Goal: Information Seeking & Learning: Learn about a topic

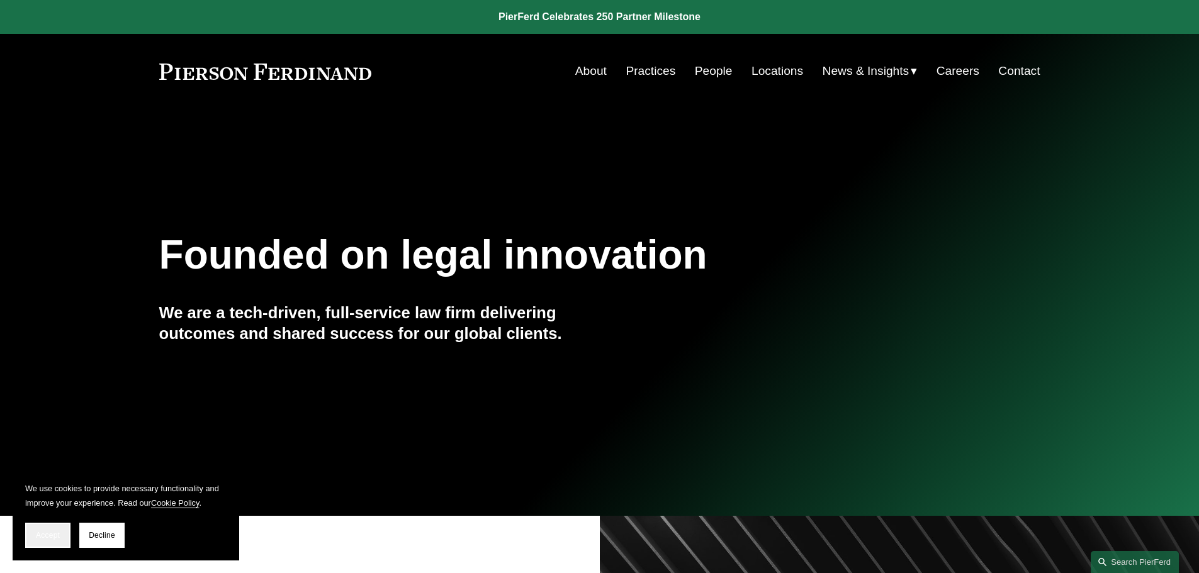
click at [26, 533] on button "Accept" at bounding box center [47, 535] width 45 height 25
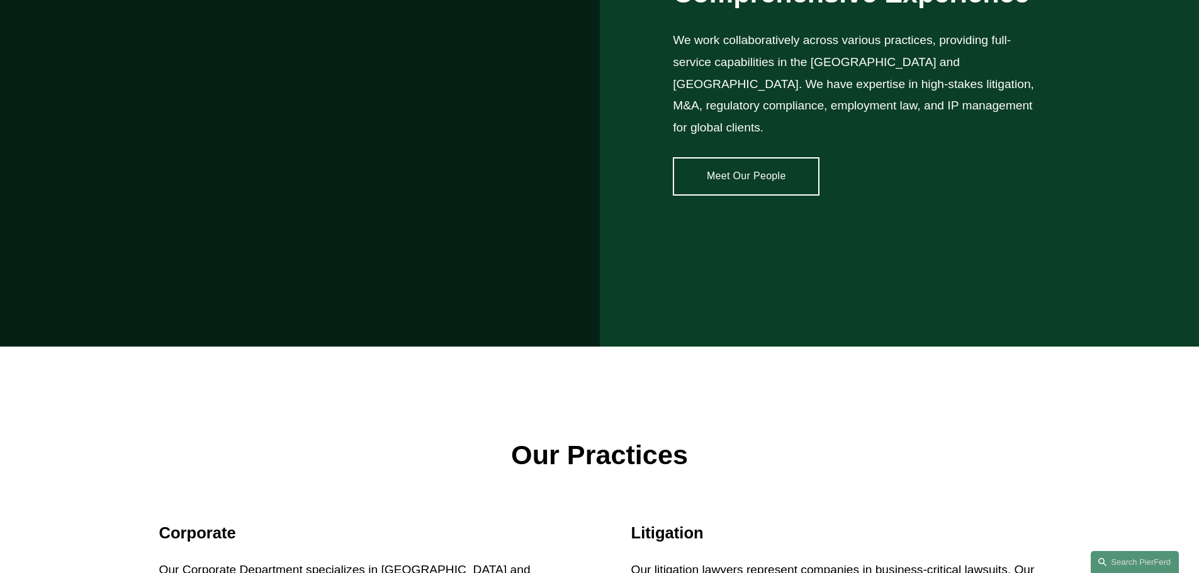
scroll to position [1070, 0]
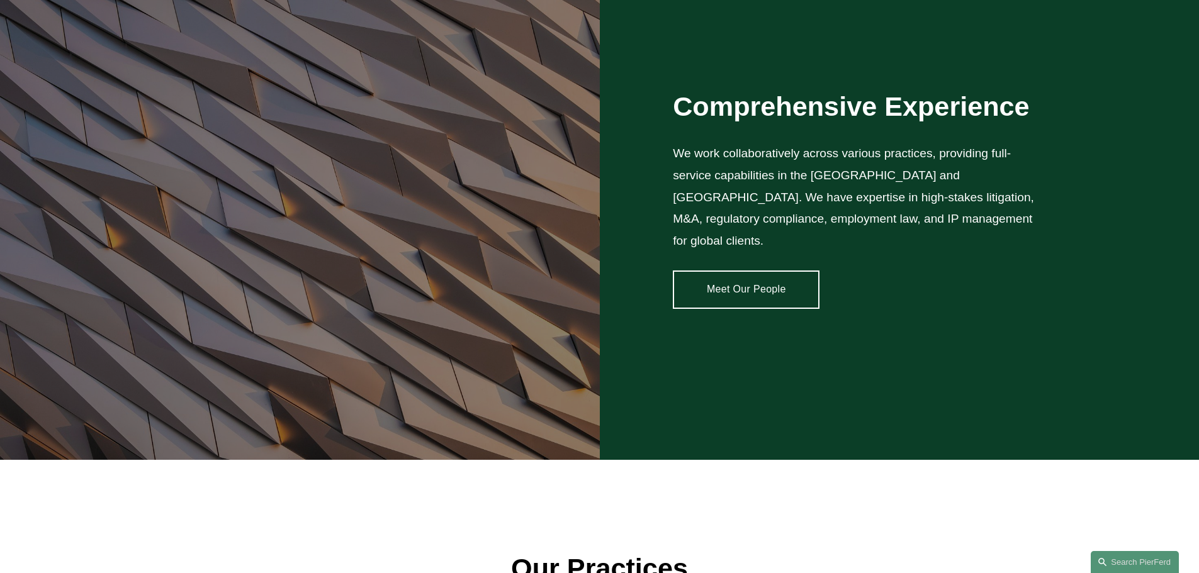
click at [743, 281] on link "Meet Our People" at bounding box center [746, 290] width 147 height 38
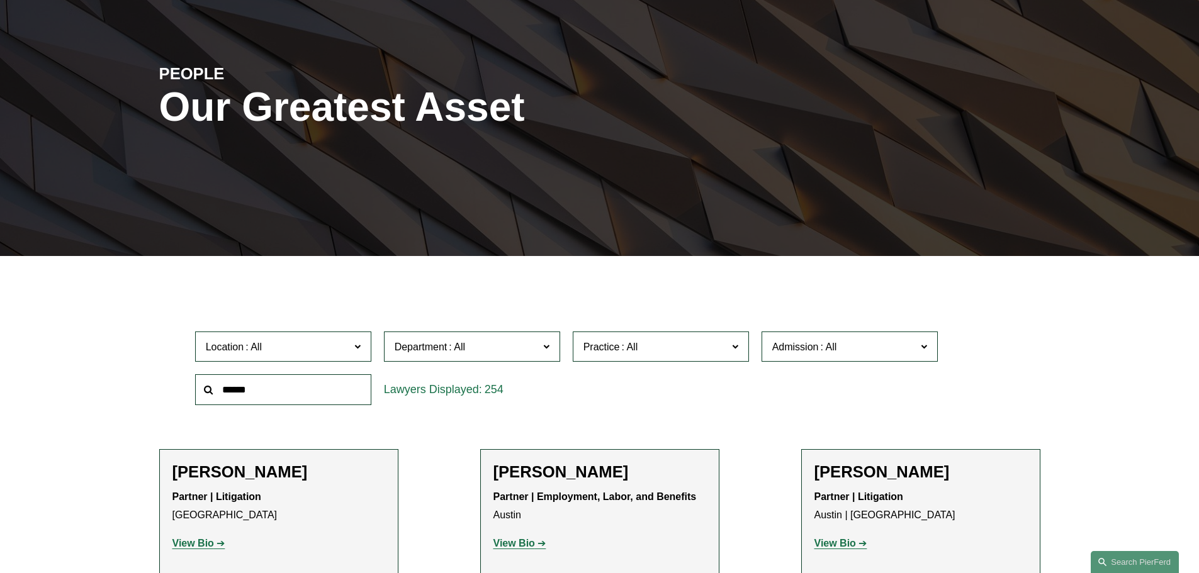
scroll to position [315, 0]
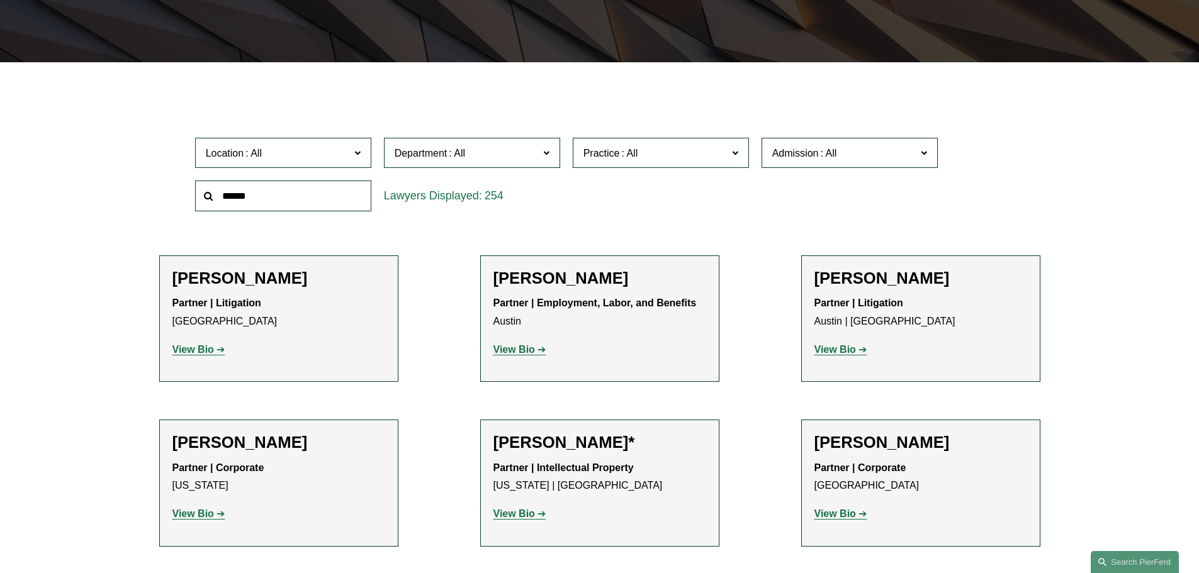
click at [326, 155] on span "Location" at bounding box center [278, 153] width 144 height 17
click at [0, 0] on link "[US_STATE], D.C." at bounding box center [0, 0] width 0 height 0
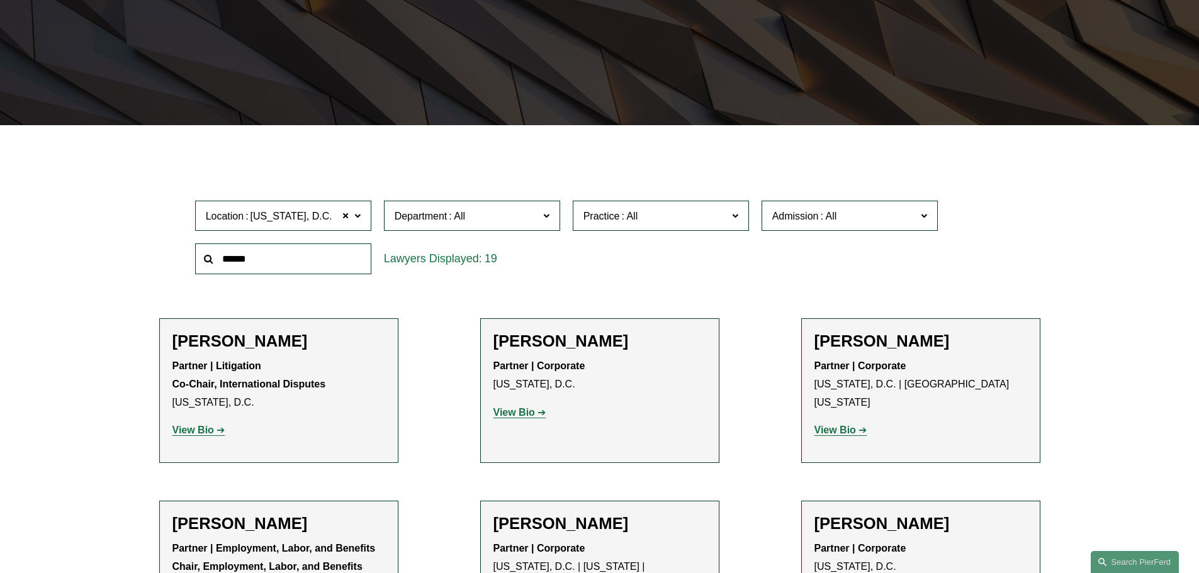
scroll to position [315, 0]
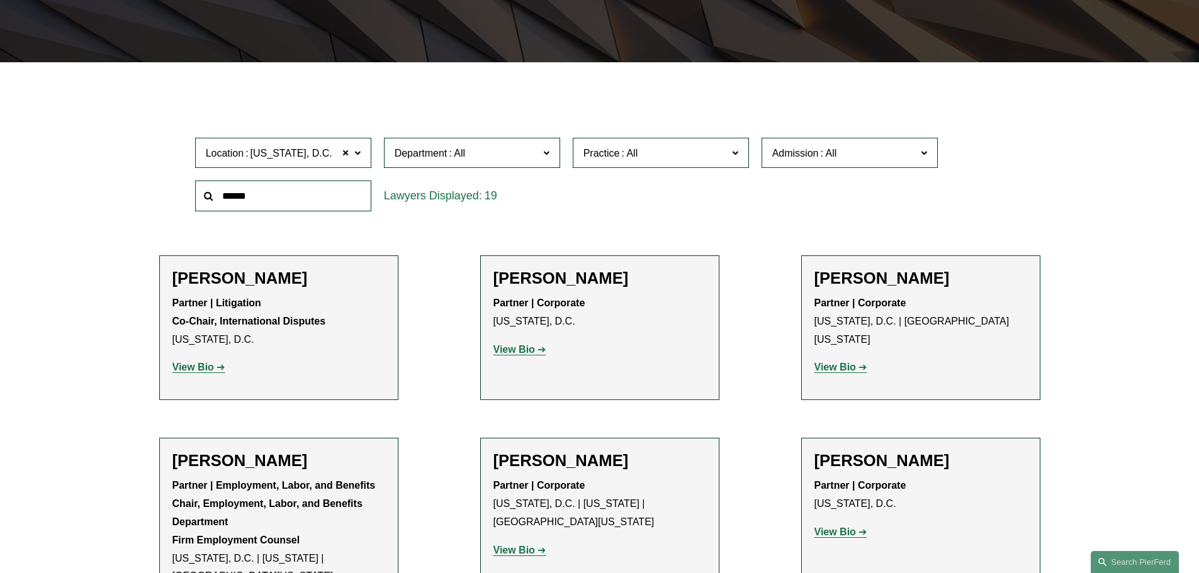
click at [196, 369] on strong "View Bio" at bounding box center [193, 367] width 42 height 11
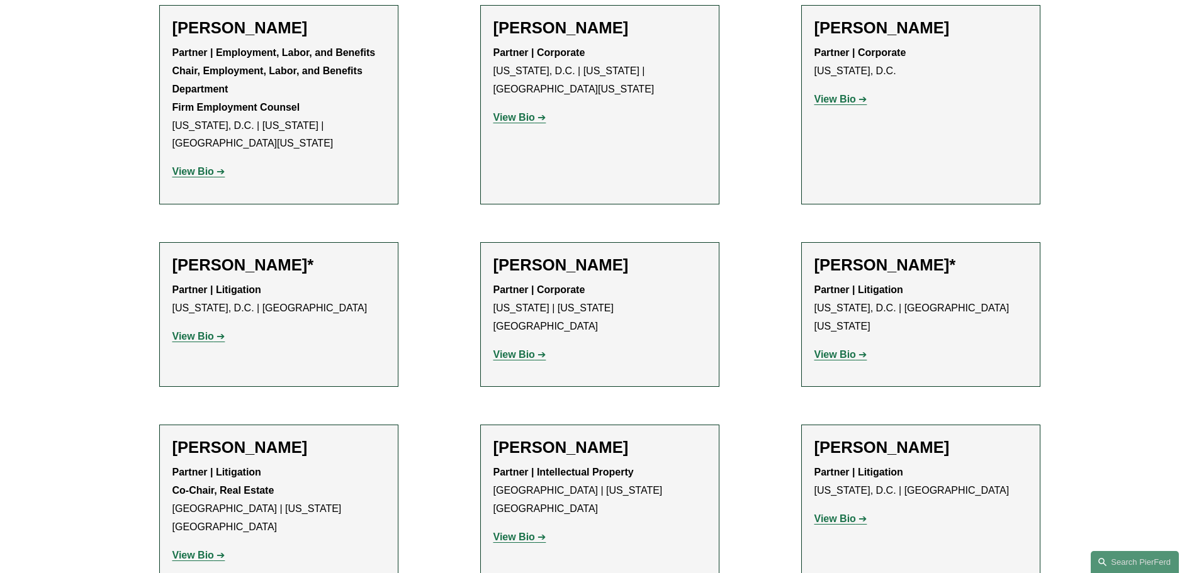
scroll to position [755, 0]
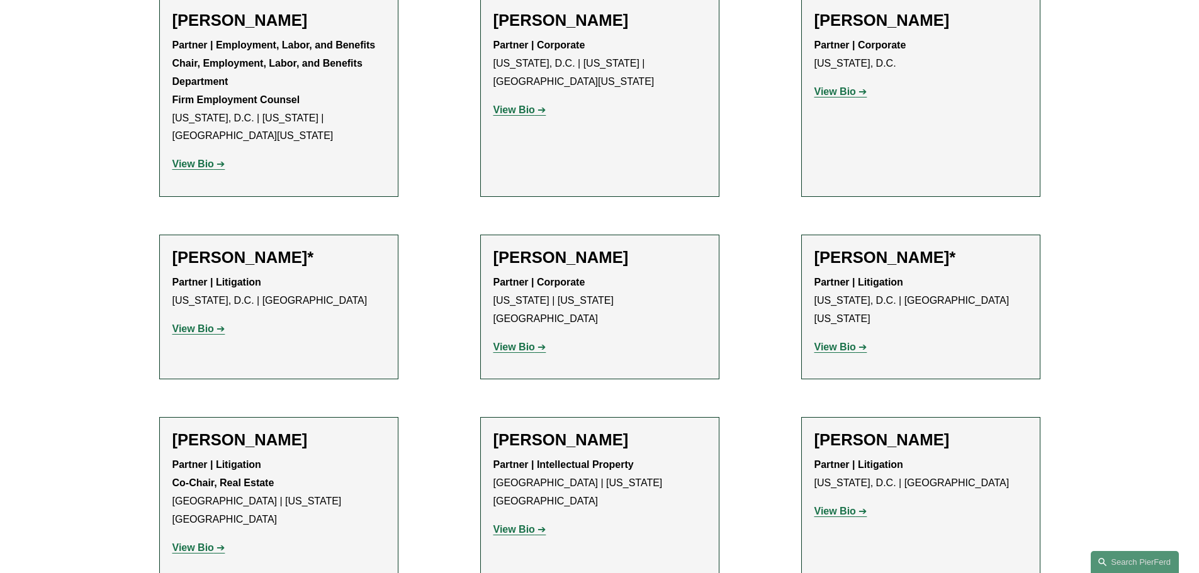
click at [823, 342] on strong "View Bio" at bounding box center [835, 347] width 42 height 11
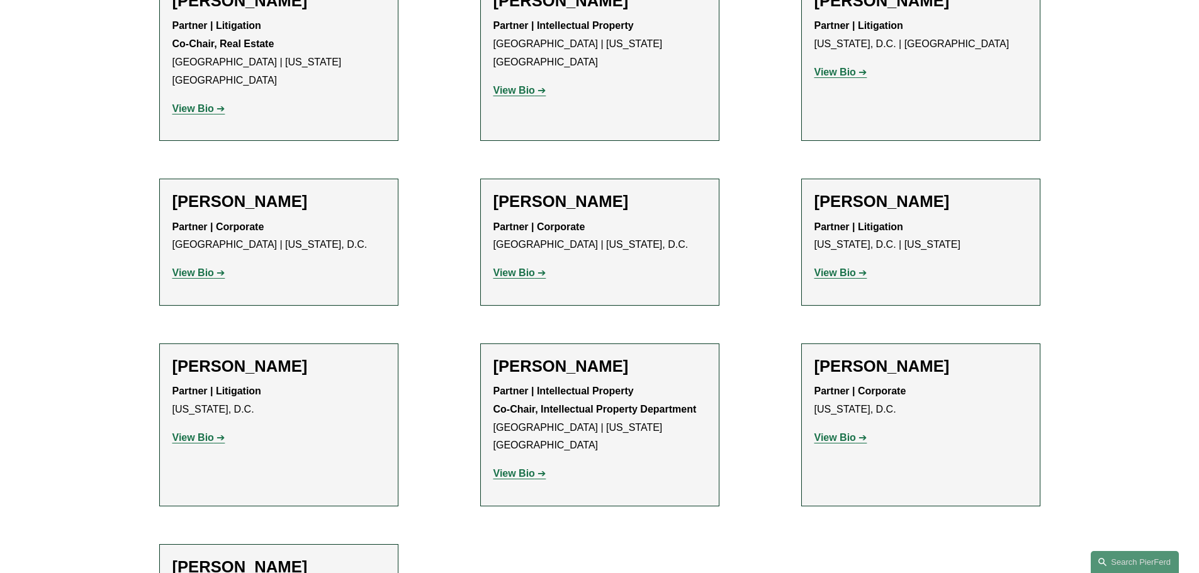
scroll to position [1196, 0]
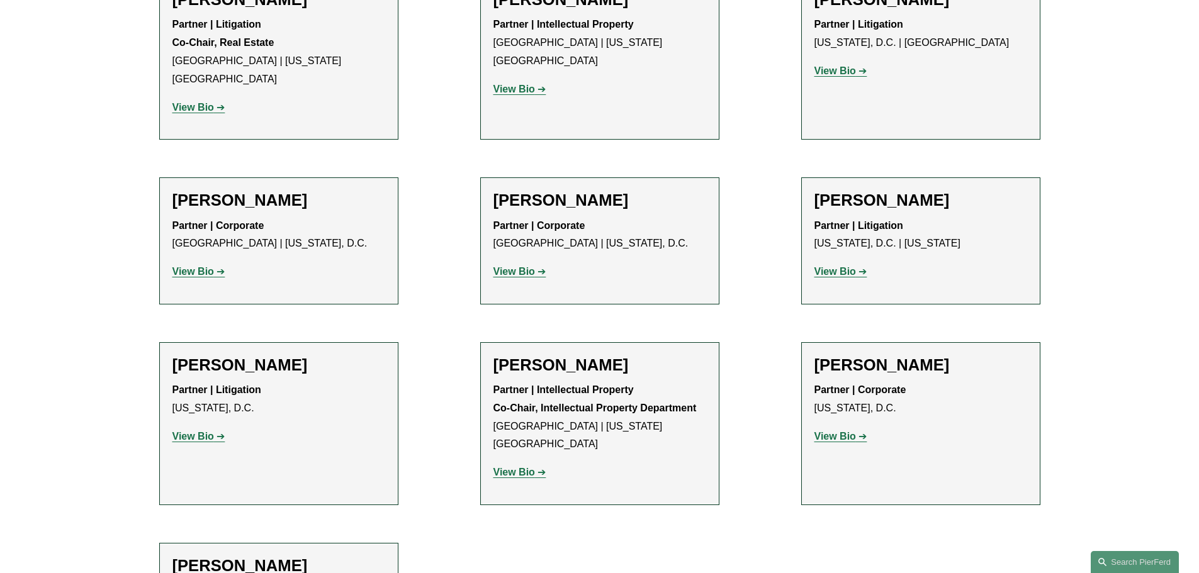
click at [842, 431] on strong "View Bio" at bounding box center [835, 436] width 42 height 11
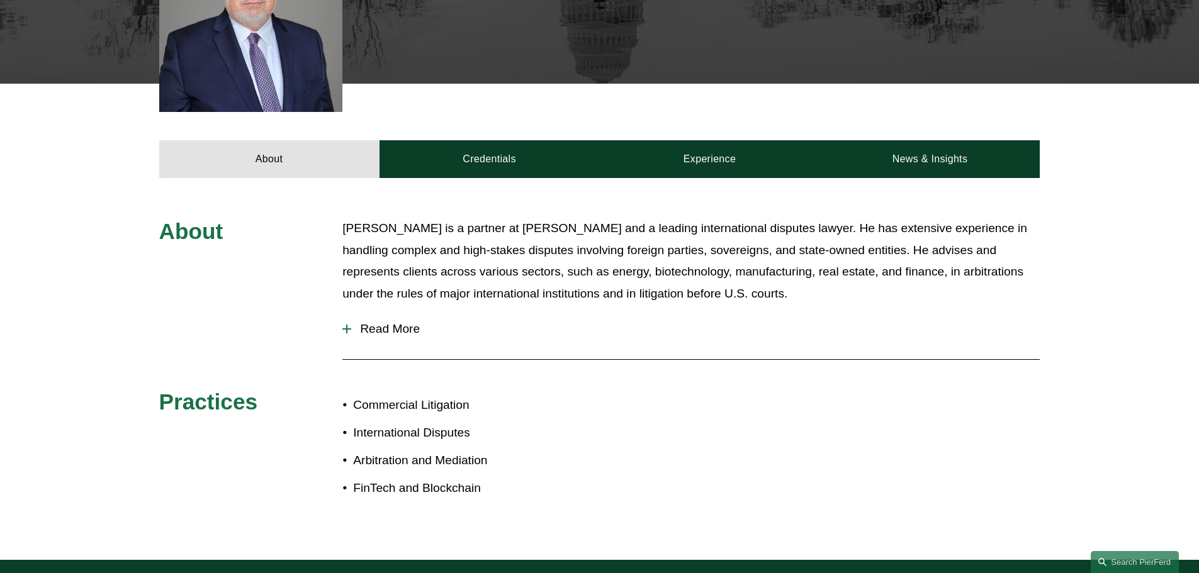
scroll to position [441, 0]
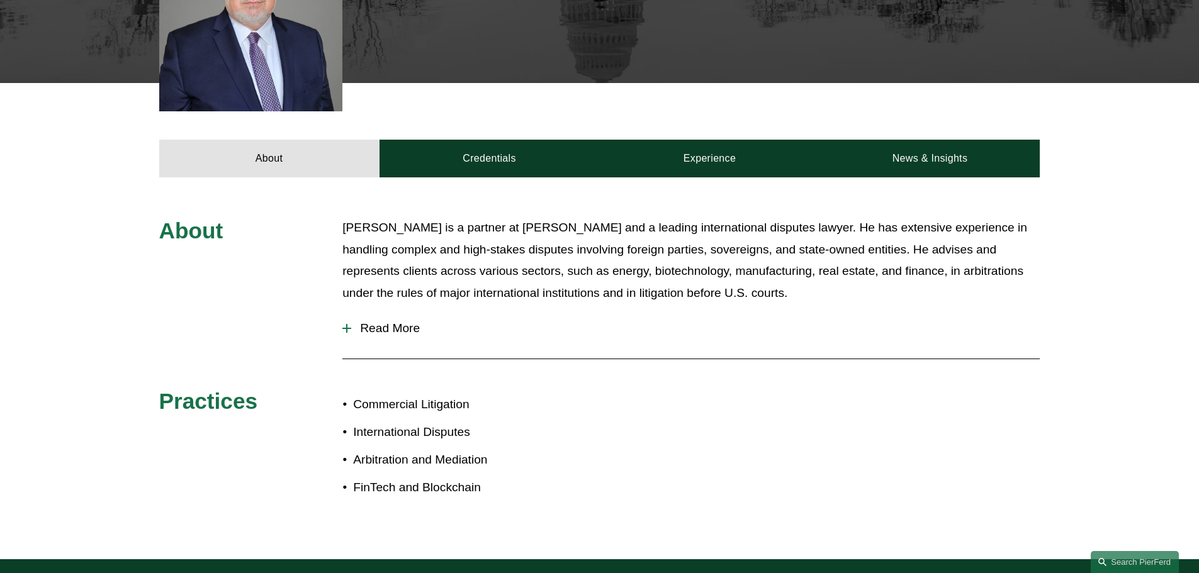
click at [401, 322] on span "Read More" at bounding box center [695, 329] width 689 height 14
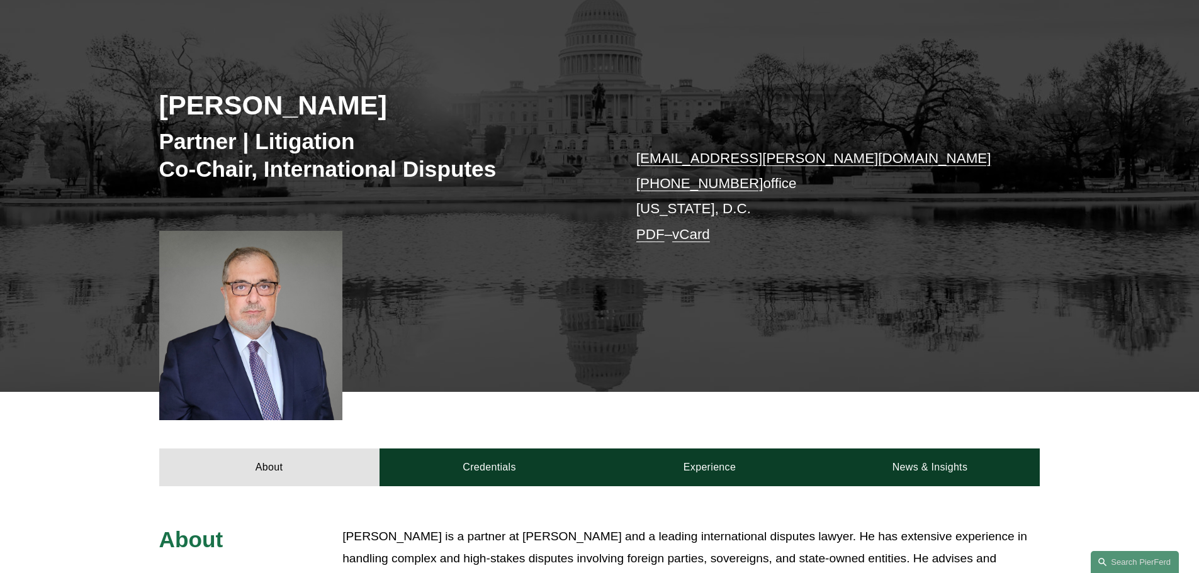
scroll to position [126, 0]
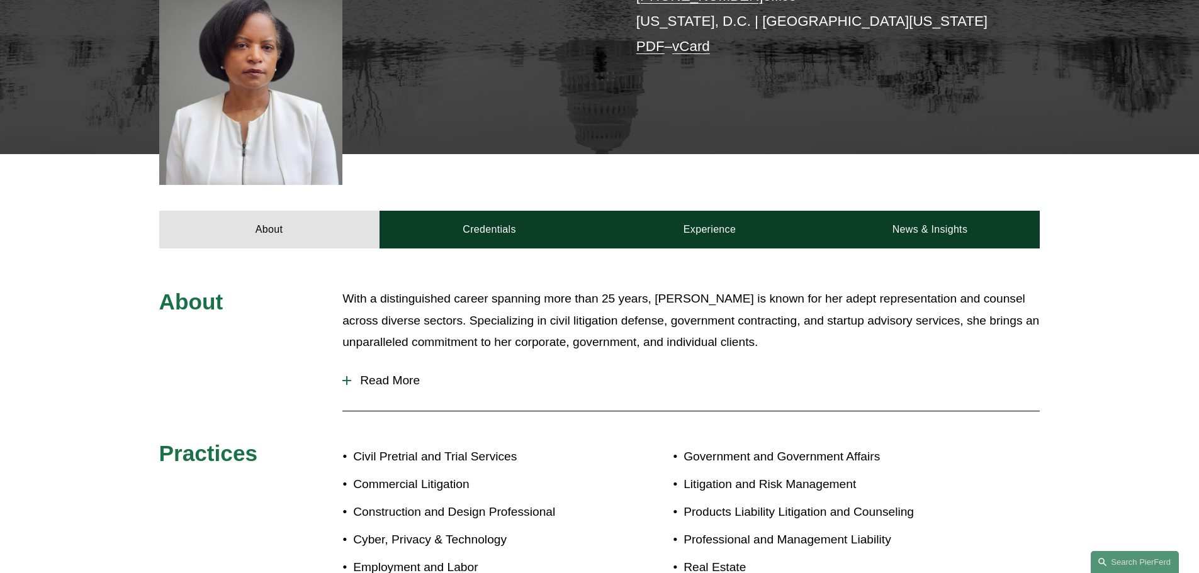
scroll to position [378, 0]
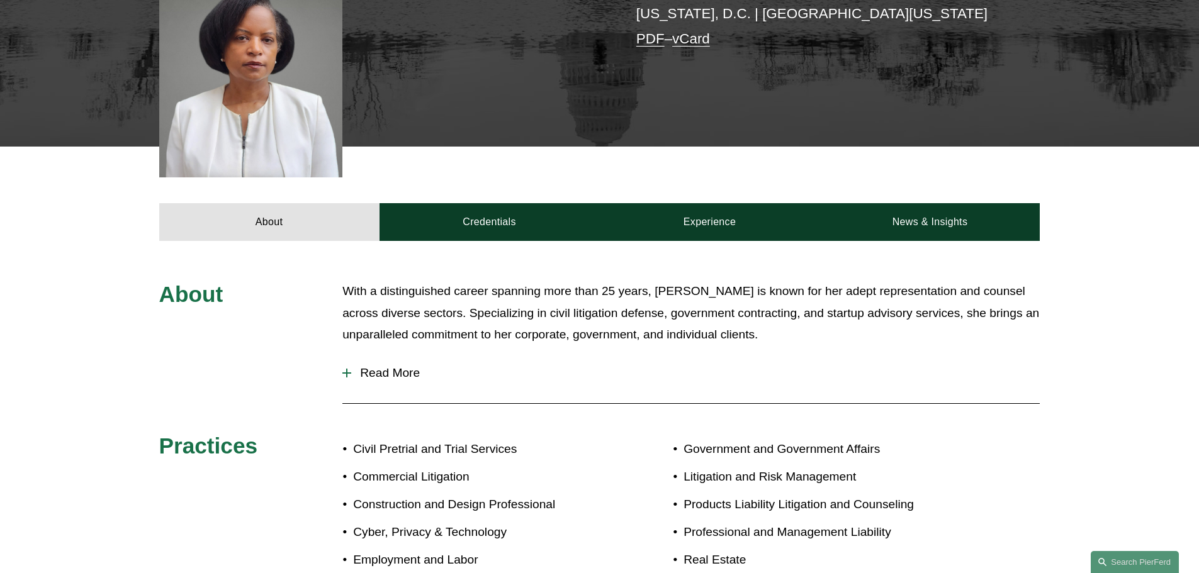
click at [405, 366] on span "Read More" at bounding box center [695, 373] width 689 height 14
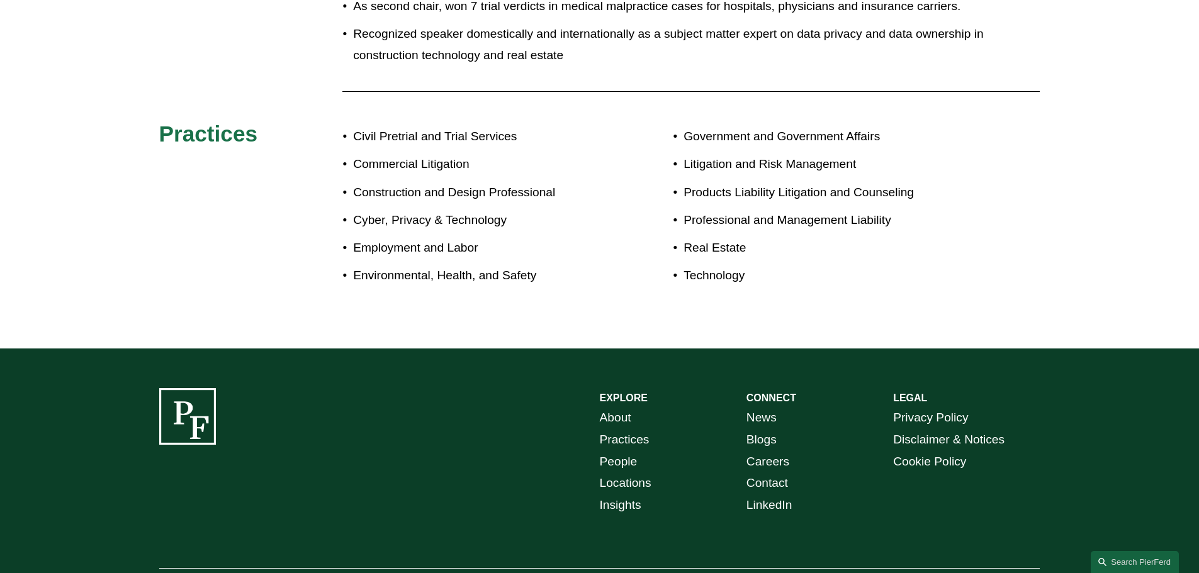
scroll to position [1419, 0]
